Goal: Feedback & Contribution: Contribute content

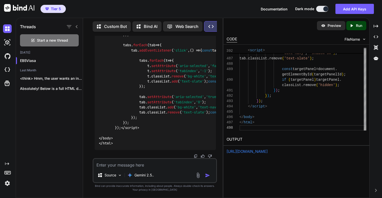
scroll to position [22302, 0]
click at [126, 164] on textarea at bounding box center [154, 163] width 123 height 9
drag, startPoint x: 126, startPoint y: 91, endPoint x: 151, endPoint y: 92, distance: 25.6
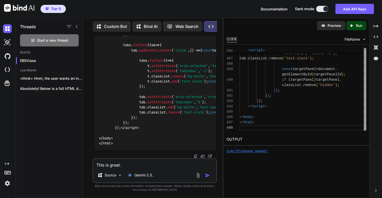
copy p ""Choice Point""
click at [144, 165] on textarea "This is great." at bounding box center [154, 163] width 123 height 9
paste textarea ""Choice Point""
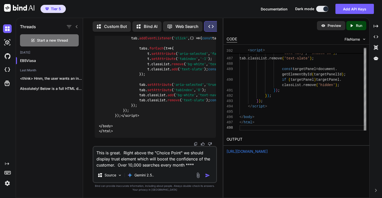
type textarea "This is great. Right above the "Choice Point" we should display trust element w…"
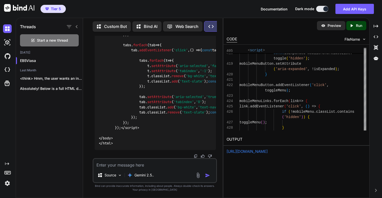
scroll to position [25083, 0]
click at [358, 25] on p "Run" at bounding box center [359, 25] width 6 height 5
click at [241, 152] on link "https://app.onecompiler.com/43v2gzfn7_43v5t6cy4" at bounding box center [247, 151] width 41 height 5
click at [137, 166] on textarea at bounding box center [154, 163] width 123 height 9
type textarea "Lets make this more prominent to get the users attention"
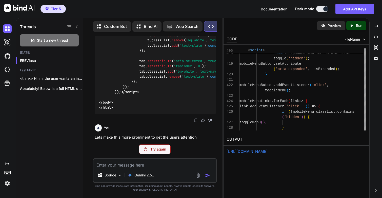
scroll to position [25118, 0]
click at [152, 146] on p "Try again" at bounding box center [158, 148] width 16 height 5
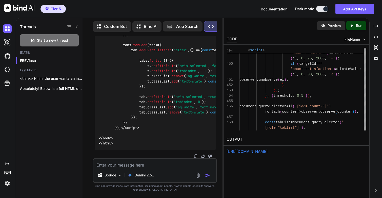
scroll to position [27904, 0]
click at [358, 25] on p "Run" at bounding box center [359, 25] width 6 height 5
click at [245, 152] on link "https://app.onecompiler.com/43v2gzw47_43v5u73ud" at bounding box center [247, 151] width 41 height 5
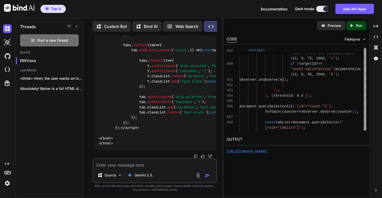
scroll to position [27904, 0]
click at [127, 165] on textarea at bounding box center [154, 163] width 123 height 9
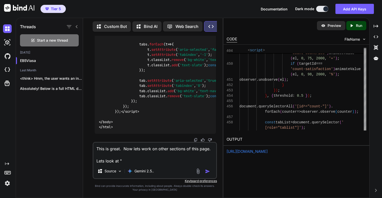
paste textarea "Success Stories"
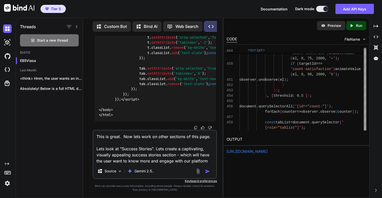
type textarea "This is great. Now lets work on other sections of this page. Lets look at "Succ…"
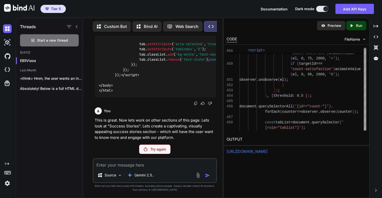
scroll to position [27956, 0]
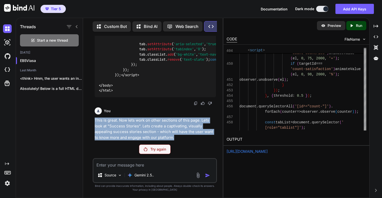
drag, startPoint x: 96, startPoint y: 121, endPoint x: 183, endPoint y: 136, distance: 88.6
click at [183, 136] on p "This is great. Now lets work on other sections of this page. Lets look at "Succ…" at bounding box center [155, 128] width 121 height 23
copy p "This is great. Now lets work on other sections of this page. Lets look at "Succ…"
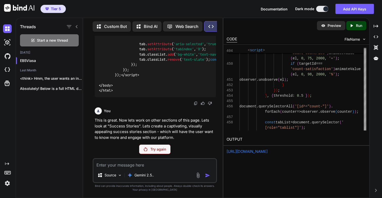
click at [163, 148] on p "Try again" at bounding box center [158, 148] width 16 height 5
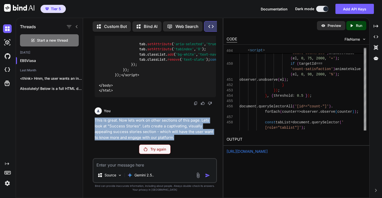
drag, startPoint x: 95, startPoint y: 121, endPoint x: 192, endPoint y: 137, distance: 98.3
click at [192, 137] on p "This is great. Now lets work on other sections of this page. Lets look at "Succ…" at bounding box center [155, 128] width 121 height 23
copy p "This is great. Now lets work on other sections of this page. Lets look at "Succ…"
click at [6, 184] on img at bounding box center [7, 183] width 9 height 9
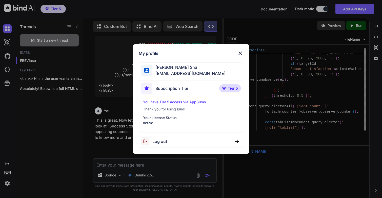
click at [170, 140] on div "Log out" at bounding box center [191, 140] width 105 height 13
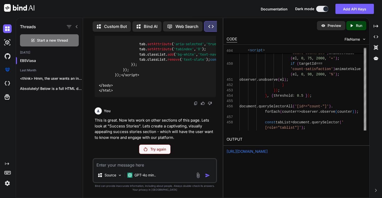
scroll to position [0, 0]
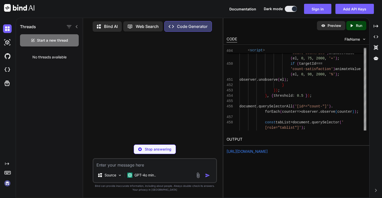
click at [79, 110] on div "Threads Start a new thread No threads available" at bounding box center [49, 107] width 67 height 180
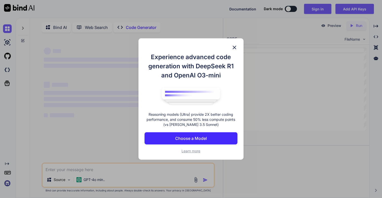
type textarea "x"
click at [236, 50] on div "Experience advanced code generation with DeepSeek R1 and OpenAI O3-mini Reasoni…" at bounding box center [191, 98] width 105 height 121
click at [235, 46] on img at bounding box center [234, 47] width 6 height 6
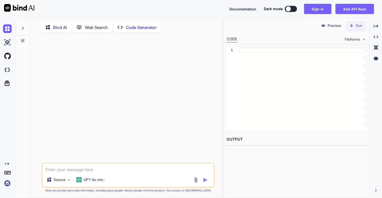
click at [9, 180] on img at bounding box center [7, 183] width 9 height 9
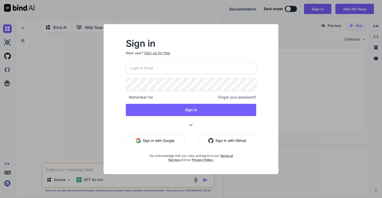
click at [141, 72] on input "email" at bounding box center [191, 68] width 131 height 12
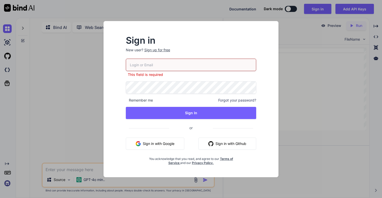
type input "[EMAIL_ADDRESS][DOMAIN_NAME]"
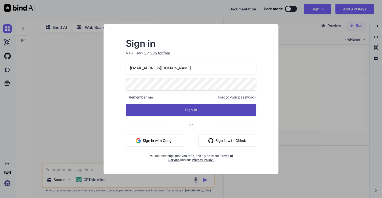
click at [201, 112] on button "Sign In" at bounding box center [191, 110] width 131 height 12
click at [197, 111] on button "Sign In" at bounding box center [191, 110] width 131 height 12
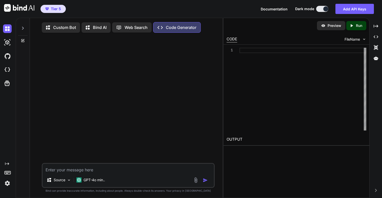
click at [22, 28] on icon at bounding box center [23, 28] width 4 height 4
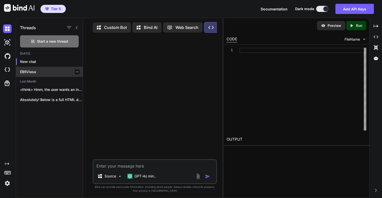
click at [32, 73] on p "EB5Viasa" at bounding box center [51, 71] width 63 height 5
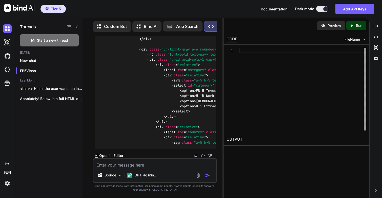
scroll to position [9519, 0]
click at [152, 174] on p "GPT-4o min.." at bounding box center [145, 174] width 22 height 5
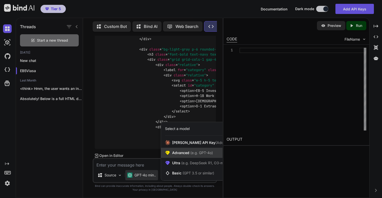
click at [180, 153] on span "Advanced (e.g. GPT-4o)" at bounding box center [192, 152] width 41 height 5
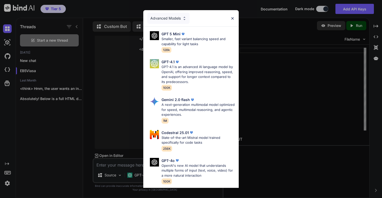
click at [180, 19] on div "Advanced Models" at bounding box center [168, 18] width 42 height 11
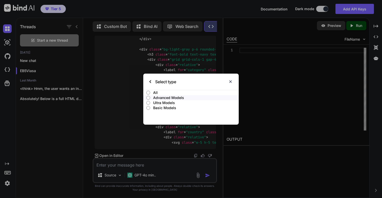
click at [156, 91] on p "All" at bounding box center [196, 92] width 86 height 5
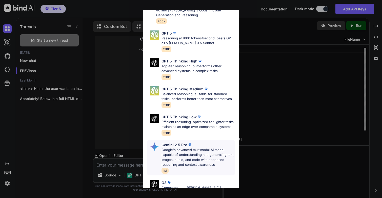
scroll to position [0, 0]
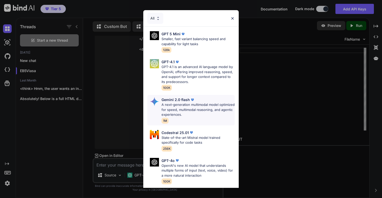
click at [195, 106] on p "A next-generation multimodal model optimized for speed, multimodal reasoning, a…" at bounding box center [198, 109] width 73 height 15
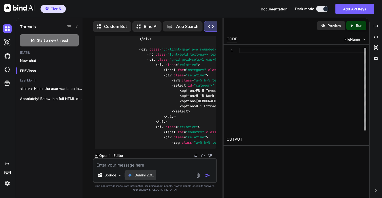
click at [150, 176] on p "Gemini 2.0.." at bounding box center [144, 174] width 20 height 5
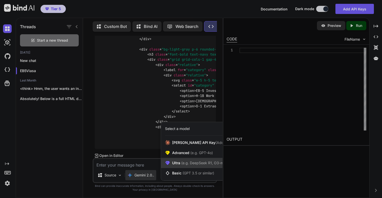
click at [182, 164] on span "(e.g. DeepSeek R1, O3-mini)" at bounding box center [204, 162] width 48 height 4
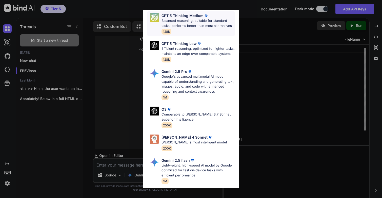
scroll to position [76, 0]
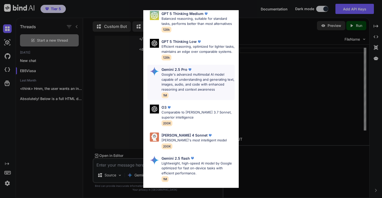
click at [186, 77] on p "Google's advanced multimodal AI model capable of understanding and generating t…" at bounding box center [198, 82] width 73 height 20
type textarea "x"
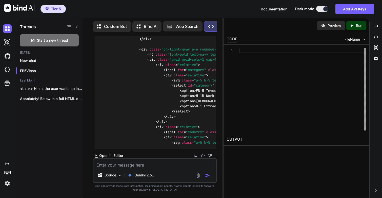
click at [109, 165] on textarea at bounding box center [154, 163] width 123 height 9
type textarea "stroke="currentColor"><path stroke-linecap="round" stroke-linejoin="round" d="M…"
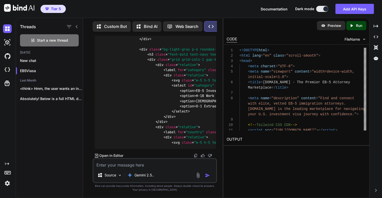
click at [356, 27] on p "Run" at bounding box center [359, 25] width 6 height 5
click at [257, 154] on div "[URL][DOMAIN_NAME]" at bounding box center [297, 151] width 140 height 6
click at [268, 150] on link "[URL][DOMAIN_NAME]" at bounding box center [247, 151] width 41 height 5
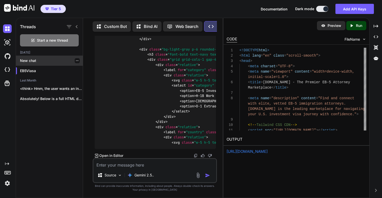
click at [31, 61] on p "New chat" at bounding box center [51, 60] width 63 height 5
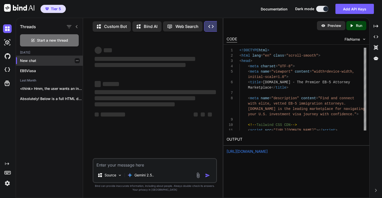
scroll to position [0, 0]
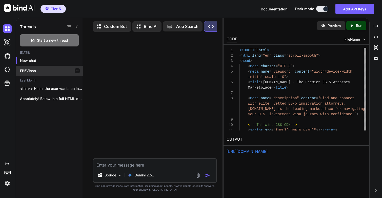
click at [30, 69] on p "EB5Viasa" at bounding box center [51, 70] width 63 height 5
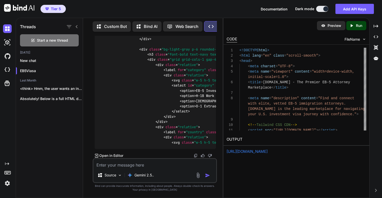
scroll to position [9519, 0]
click at [6, 184] on img at bounding box center [7, 183] width 9 height 9
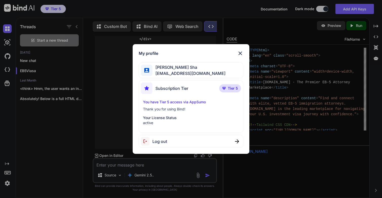
click at [156, 141] on span "Log out" at bounding box center [159, 141] width 15 height 6
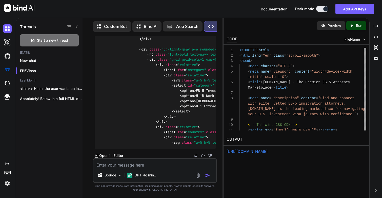
type textarea "x"
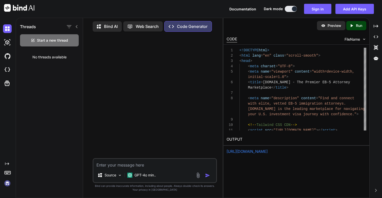
click at [10, 182] on img at bounding box center [7, 183] width 9 height 9
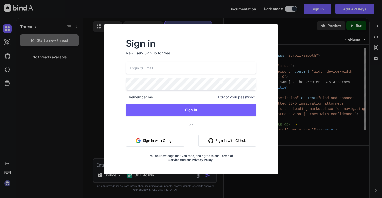
click at [161, 68] on input "email" at bounding box center [191, 68] width 131 height 12
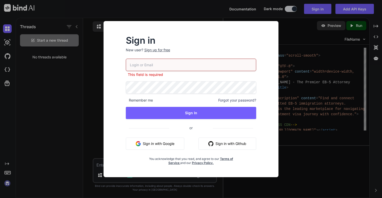
type input "[EMAIL_ADDRESS][DOMAIN_NAME]"
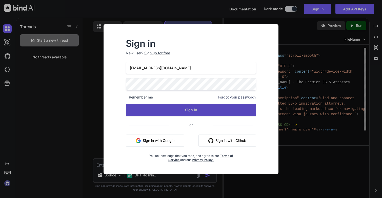
click at [166, 112] on button "Sign In" at bounding box center [191, 110] width 131 height 12
click at [191, 113] on button "Sign In" at bounding box center [191, 110] width 131 height 12
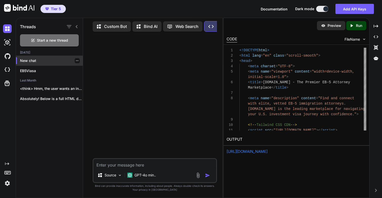
click at [40, 61] on p "New chat" at bounding box center [51, 60] width 63 height 5
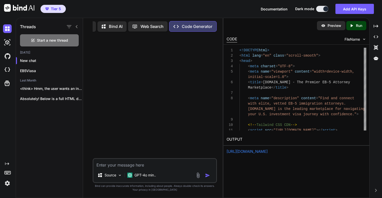
click at [183, 26] on p "Code Generator" at bounding box center [197, 26] width 31 height 6
click at [25, 69] on p "EB5Viasa" at bounding box center [51, 70] width 63 height 5
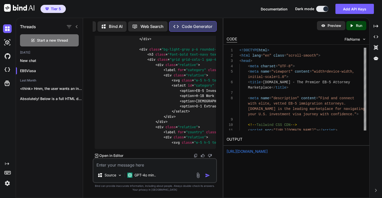
scroll to position [8742, 0]
click at [45, 98] on p "Absolutely! Below is a full HTML demo..." at bounding box center [51, 98] width 63 height 5
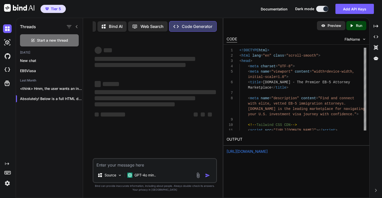
type textarea "x"
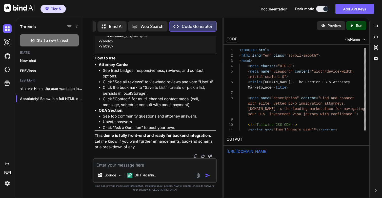
scroll to position [19524, 0]
type textarea "renderResults(); renderQA(); </script> </body> </html>"
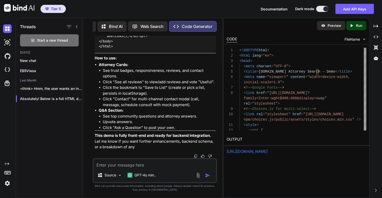
click at [360, 27] on p "Run" at bounding box center [359, 25] width 6 height 5
click at [244, 153] on link "[URL][DOMAIN_NAME]" at bounding box center [247, 151] width 41 height 5
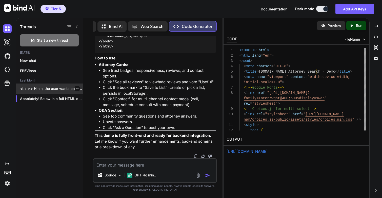
click at [52, 89] on p "<think> Hmm, the user wants an integrated..." at bounding box center [51, 88] width 63 height 5
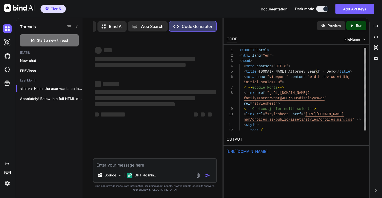
type textarea "x"
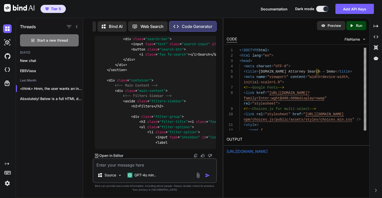
scroll to position [12857, 0]
type textarea "<div class="filter-group"> <h3 class="filter-title"><i class="fas fa-map-marker…"
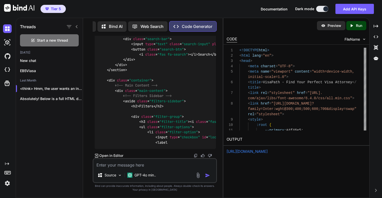
click at [353, 24] on icon "Created with Pixso." at bounding box center [351, 25] width 5 height 5
click at [246, 153] on div "[URL][DOMAIN_NAME]" at bounding box center [297, 151] width 140 height 6
click at [264, 153] on div "[URL][DOMAIN_NAME]" at bounding box center [297, 151] width 140 height 6
click at [263, 150] on link "[URL][DOMAIN_NAME]" at bounding box center [247, 151] width 41 height 5
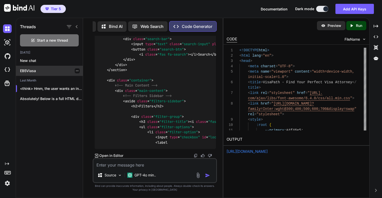
click at [43, 70] on p "EB5Viasa" at bounding box center [51, 70] width 63 height 5
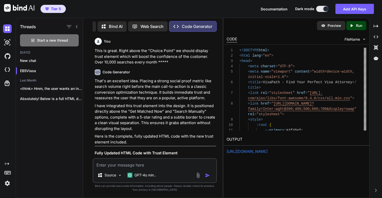
click at [6, 183] on img at bounding box center [7, 183] width 9 height 9
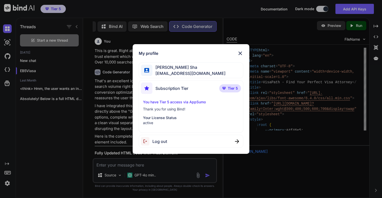
click at [181, 102] on p "You have Tier 5 access via AppSumo" at bounding box center [191, 101] width 96 height 5
click at [231, 90] on span "Tier 5" at bounding box center [233, 88] width 10 height 5
click at [238, 10] on div "My profile [PERSON_NAME] Sha [EMAIL_ADDRESS][DOMAIN_NAME] Subscription Tier Tie…" at bounding box center [191, 99] width 382 height 198
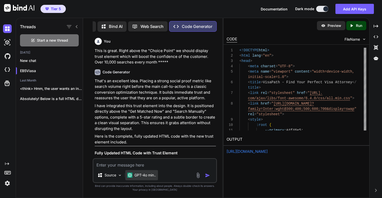
click at [149, 177] on p "GPT-4o min.." at bounding box center [145, 174] width 22 height 5
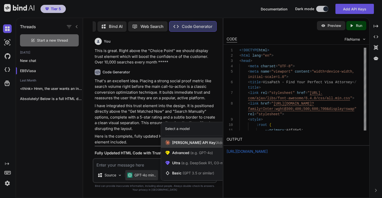
click at [192, 141] on span "[PERSON_NAME] Key (Add your API Key)" at bounding box center [209, 142] width 75 height 5
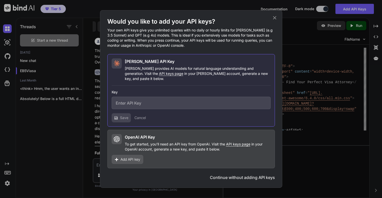
click at [274, 19] on icon at bounding box center [274, 17] width 3 height 3
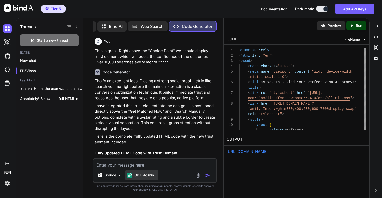
click at [137, 175] on p "GPT-4o min.." at bounding box center [145, 174] width 22 height 5
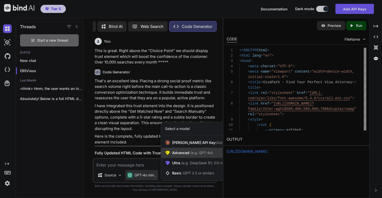
click at [188, 153] on span "Advanced (e.g. GPT-4o)" at bounding box center [192, 152] width 41 height 5
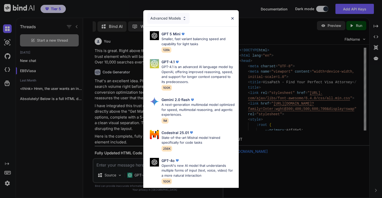
click at [168, 18] on div "Advanced Models" at bounding box center [168, 18] width 42 height 11
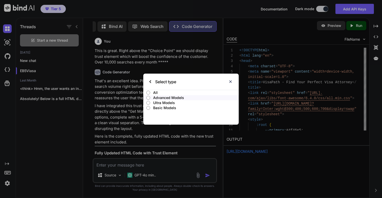
click at [161, 102] on p "Ultra Models" at bounding box center [196, 102] width 86 height 5
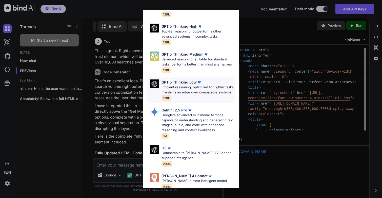
scroll to position [39, 0]
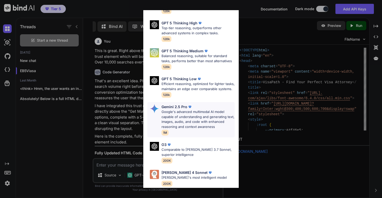
click at [188, 112] on p "Google's advanced multimodal AI model capable of understanding and generating t…" at bounding box center [198, 119] width 73 height 20
type textarea "x"
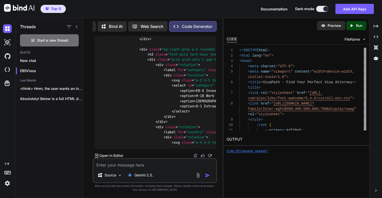
scroll to position [9431, 0]
click at [120, 167] on textarea at bounding box center [154, 163] width 123 height 9
paste textarea "This is great. Now lets work on other sections of this page. Lets look at "Succ…"
type textarea "This is great. Now lets work on other sections of this page. Lets look at "Succ…"
type textarea "x"
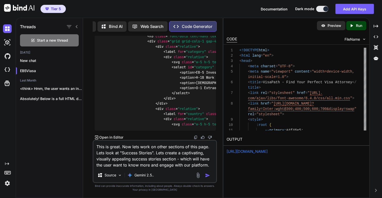
type textarea "x"
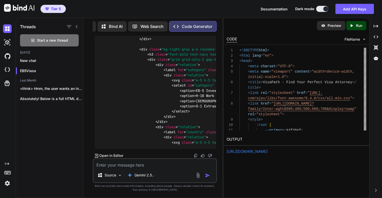
click at [120, 164] on textarea at bounding box center [154, 163] width 123 height 9
type textarea "F"
type textarea "x"
type textarea "Fi"
type textarea "x"
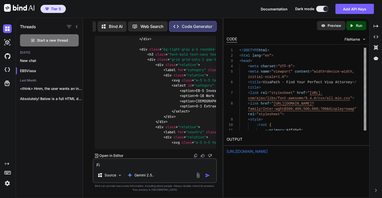
type textarea "Fin"
type textarea "x"
type textarea "Find"
type textarea "x"
type textarea "Find"
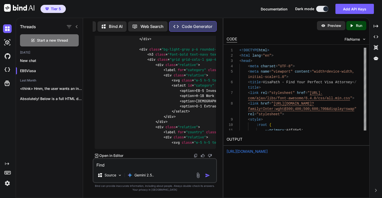
type textarea "x"
type textarea "Find b"
type textarea "x"
type textarea "Find bw"
type textarea "x"
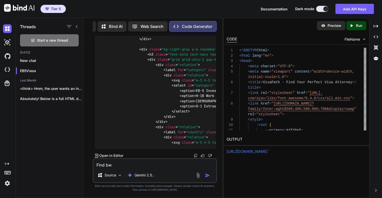
type textarea "Find bwl"
type textarea "x"
type textarea "Find bwlo"
type textarea "x"
type textarea "Find bwl"
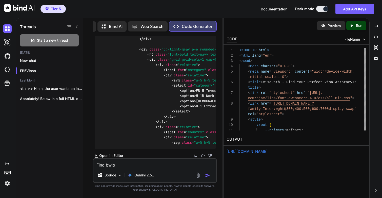
type textarea "x"
type textarea "Find bw"
type textarea "x"
type textarea "Find b"
type textarea "x"
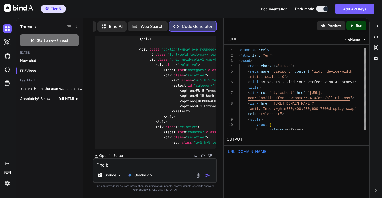
type textarea "Find be"
type textarea "x"
type textarea "Find bel"
type textarea "x"
type textarea "Find belo"
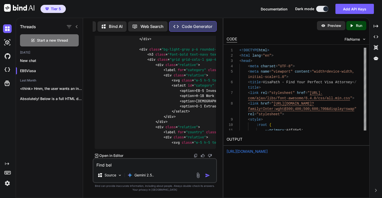
type textarea "x"
type textarea "Find below"
type textarea "x"
type textarea "Find below"
type textarea "x"
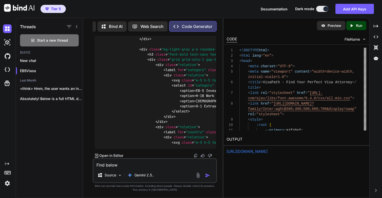
type textarea "Find below t"
type textarea "x"
type textarea "Find below th"
type textarea "x"
type textarea "Find below the"
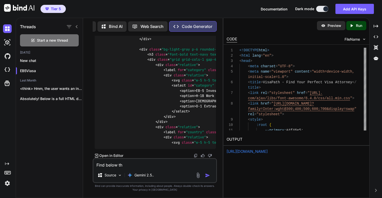
type textarea "x"
type textarea "Find below the"
type textarea "x"
type textarea "Find below the c"
type textarea "x"
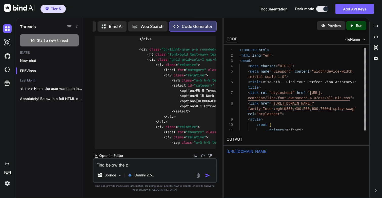
type textarea "Find below the co"
type textarea "x"
type textarea "Find below the cod"
type textarea "x"
type textarea "Find below the code"
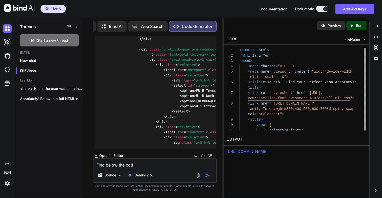
type textarea "x"
type textarea "Find below the code"
type textarea "x"
type textarea "Find below the code w"
type textarea "x"
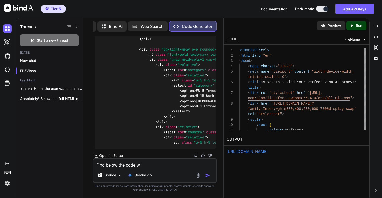
type textarea "Find below the code wh"
type textarea "x"
type textarea "Find below the code whi"
type textarea "x"
type textarea "Find below the code whic"
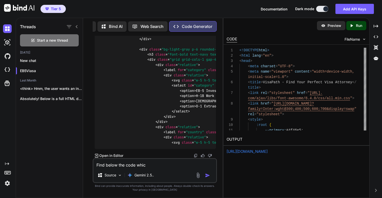
type textarea "x"
type textarea "Find below the code which"
type textarea "x"
type textarea "Find below the code which"
type textarea "x"
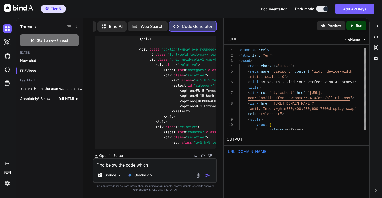
type textarea "Find below the code which y"
type textarea "x"
type textarea "Find below the code which yo"
type textarea "x"
type textarea "Find below the code which you"
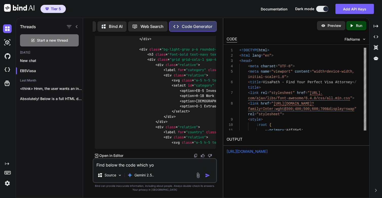
type textarea "x"
type textarea "Find below the code which you"
type textarea "x"
type textarea "Find below the code which you p"
type textarea "x"
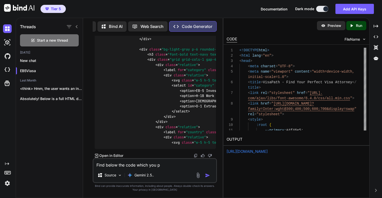
type textarea "Find below the code which you pr"
type textarea "x"
type textarea "Find below the code which you pro"
type textarea "x"
type textarea "Find below the code which you prov"
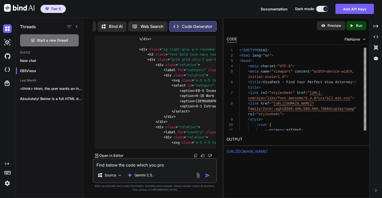
type textarea "x"
type textarea "Find below the code which you provi"
type textarea "x"
type textarea "Find below the code which you provid"
type textarea "x"
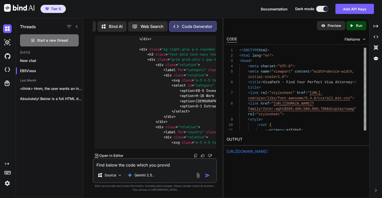
type textarea "Find below the code which you provide"
type textarea "x"
type textarea "Find below the code which you provide"
type textarea "x"
type textarea "Find below the code which you provide"
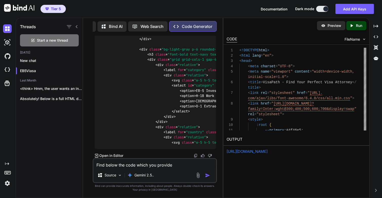
type textarea "x"
type textarea "Find below the code which you provided"
type textarea "x"
type textarea "Find below the code which you provided"
type textarea "x"
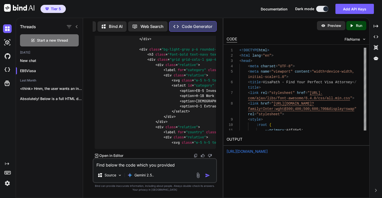
type textarea "Find below the code which you provided a"
type textarea "x"
type textarea "Find below the code which you provided as"
type textarea "x"
type textarea "Find below the code which you provided as"
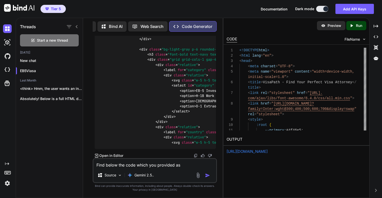
type textarea "x"
type textarea "Find below the code which you provided as t"
type textarea "x"
type textarea "Find below the code which you provided as th"
type textarea "x"
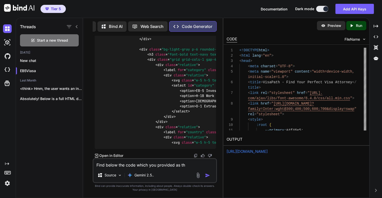
type textarea "Find below the code which you provided as the"
type textarea "x"
type textarea "Find below the code which you provided as the"
type textarea "x"
type textarea "Find below the code which you provided as the l"
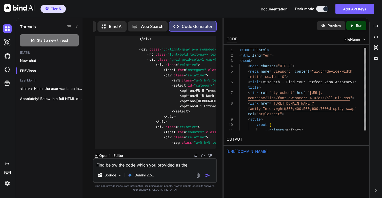
type textarea "x"
type textarea "Find below the code which you provided as the la"
type textarea "x"
type textarea "Find below the code which you provided as the las"
type textarea "x"
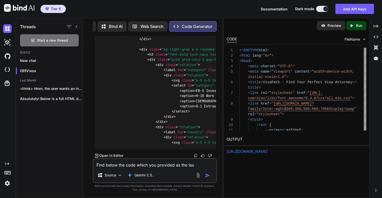
type textarea "Find below the code which you provided as the last"
type textarea "x"
type textarea "Find below the code which you provided as the last"
type textarea "x"
type textarea "Find below the code which you provided as the last v"
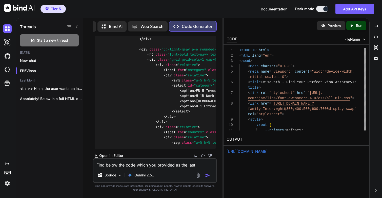
type textarea "x"
type textarea "Find below the code which you provided as the last ve"
type textarea "x"
type textarea "Find below the code which you provided as the last ver"
type textarea "x"
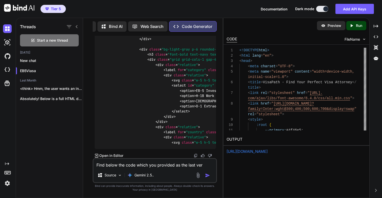
type textarea "Find below the code which you provided as the last vers"
type textarea "x"
type textarea "Find below the code which you provided as the last versi"
type textarea "x"
type textarea "Find below the code which you provided as the last versio"
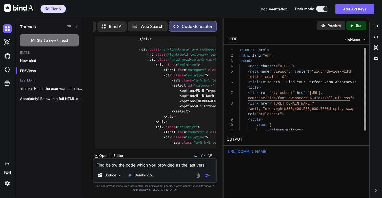
type textarea "x"
type textarea "Find below the code which you provided as the last version"
type textarea "x"
type textarea "Find below the code which you provided as the last version."
type textarea "x"
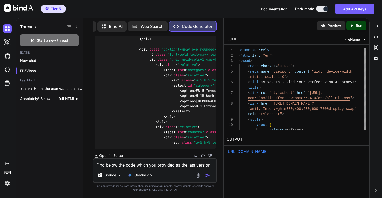
type textarea "Find below the code which you provided as the last version."
type textarea "x"
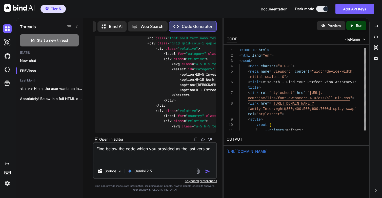
paste textarea "<!DOCTYPE html> <html lang="en" class="scroll-smooth"> <head> <meta charset="UT…"
type textarea "Find below the code which you provided as the last version. <!DOCTYPE html> <ht…"
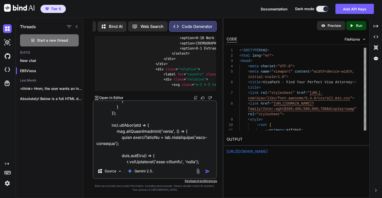
type textarea "x"
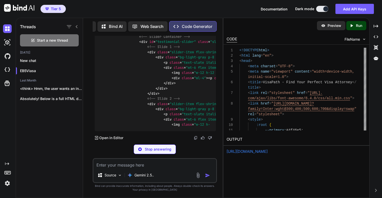
scroll to position [14999, 0]
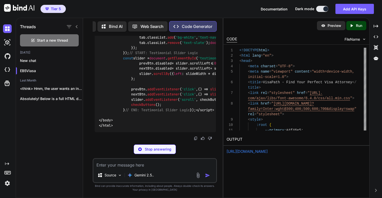
type textarea "x"
type textarea "checkButtons(); } // END: Testimonial Slider Logic }); </script> </body> </html>"
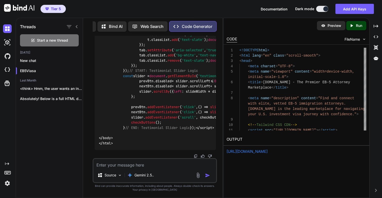
scroll to position [15925, 0]
click at [355, 28] on div "Created with Pixso. Run" at bounding box center [356, 25] width 20 height 9
click at [250, 150] on link "[URL][DOMAIN_NAME]" at bounding box center [247, 151] width 41 height 5
click at [132, 164] on textarea at bounding box center [154, 163] width 123 height 9
type textarea "T"
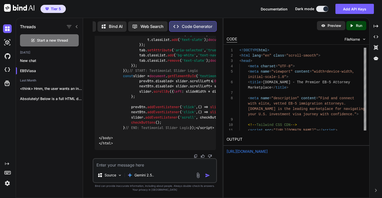
type textarea "x"
type textarea "Th"
type textarea "x"
type textarea "Thi"
type textarea "x"
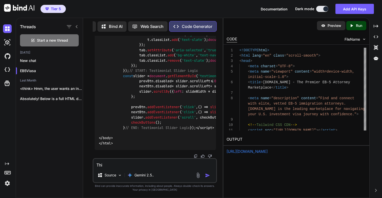
type textarea "This"
type textarea "x"
type textarea "This"
type textarea "x"
type textarea "This i"
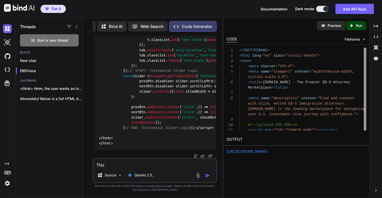
type textarea "x"
type textarea "This is"
type textarea "x"
type textarea "This is"
type textarea "x"
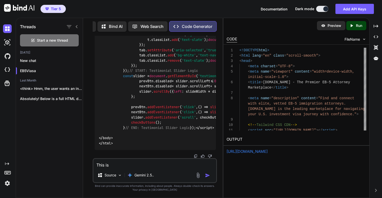
type textarea "This is g"
type textarea "x"
type textarea "This is gr"
type textarea "x"
type textarea "This is gre"
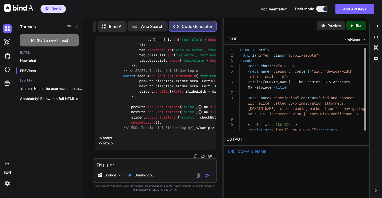
type textarea "x"
type textarea "This is grea"
type textarea "x"
type textarea "This is great"
type textarea "x"
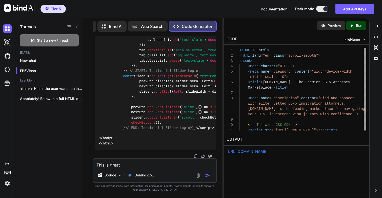
type textarea "This is great."
type textarea "x"
type textarea "This is great."
type textarea "x"
type textarea "This is great."
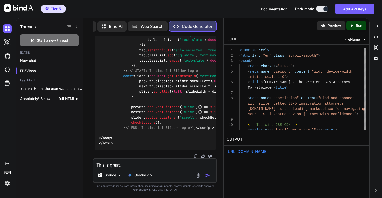
type textarea "x"
type textarea "This is great. N"
type textarea "x"
type textarea "This is great. No"
type textarea "x"
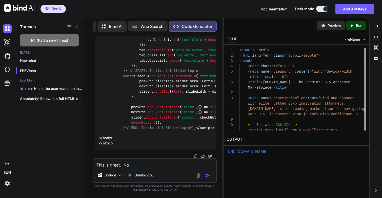
type textarea "This is great. Now"
type textarea "x"
type textarea "This is great. Now"
type textarea "x"
type textarea "This is great. Now l"
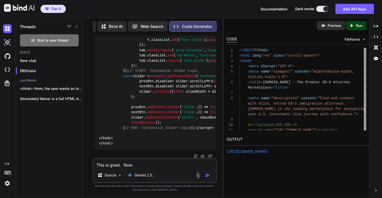
type textarea "x"
type textarea "This is great. Now le"
type textarea "x"
drag, startPoint x: 124, startPoint y: 163, endPoint x: 237, endPoint y: 163, distance: 113.2
click at [217, 162] on div "This is great. Now lets work on the Source Gemini 2.5.." at bounding box center [155, 170] width 124 height 25
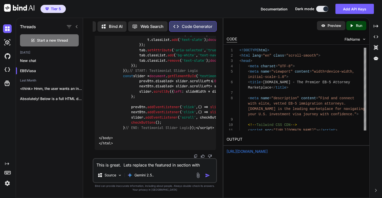
drag, startPoint x: 125, startPoint y: 164, endPoint x: 236, endPoint y: 168, distance: 111.0
click at [236, 168] on div "Threads Start a new thread [DATE] New chat EB5Viasa Last Month <think> Hmm, the…" at bounding box center [199, 108] width 366 height 180
click at [202, 162] on textarea "This is great. Lets create a separate section called" at bounding box center [154, 163] width 123 height 9
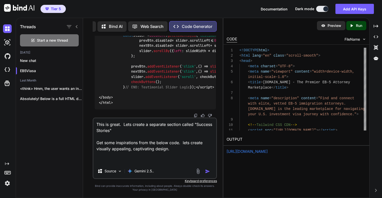
paste textarea "<!DOCTYPE html> <html lang="en"> <head> <meta charset="UTF-8"> <title>Horizonta…"
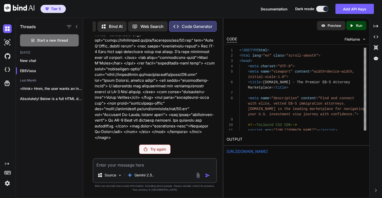
scroll to position [17123, 0]
click at [156, 150] on p "Try again" at bounding box center [158, 148] width 16 height 5
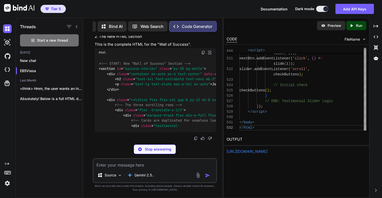
scroll to position [17570, 0]
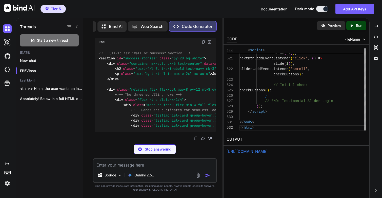
click at [268, 151] on link "[URL][DOMAIN_NAME]" at bounding box center [247, 151] width 41 height 5
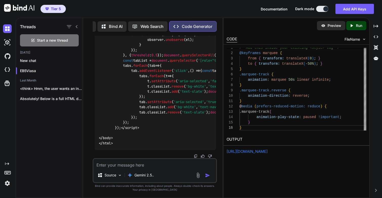
scroll to position [20403, 0]
click at [356, 26] on p "Run" at bounding box center [359, 25] width 6 height 5
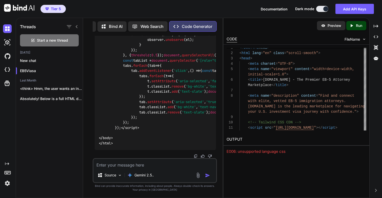
click at [353, 25] on icon "Created with Pixso." at bounding box center [351, 25] width 5 height 5
click at [246, 151] on link "[URL][DOMAIN_NAME]" at bounding box center [247, 151] width 41 height 5
click at [142, 163] on textarea at bounding box center [154, 163] width 123 height 9
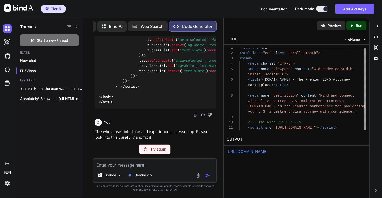
scroll to position [19549, 0]
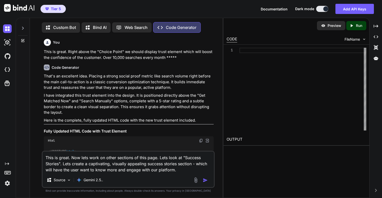
type textarea "x"
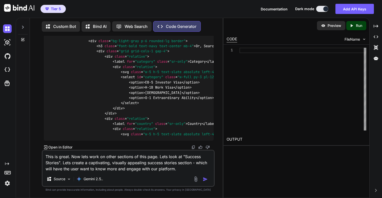
scroll to position [8556, 0]
type textarea "stroke="currentColor"><path stroke-linecap="round" stroke-linejoin="round" d="M…"
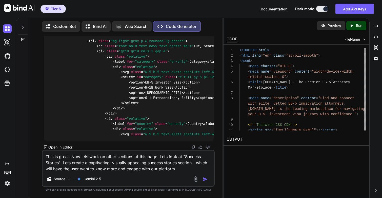
type textarea "x"
click at [357, 26] on p "Run" at bounding box center [359, 25] width 6 height 5
click at [254, 151] on link "https://app.onecompiler.com/43v2gztnd_43v5vag9w" at bounding box center [247, 151] width 41 height 5
click at [268, 152] on link "https://app.onecompiler.com/43v2gztnd_43v5vag9w" at bounding box center [247, 151] width 41 height 5
